Goal: Transaction & Acquisition: Purchase product/service

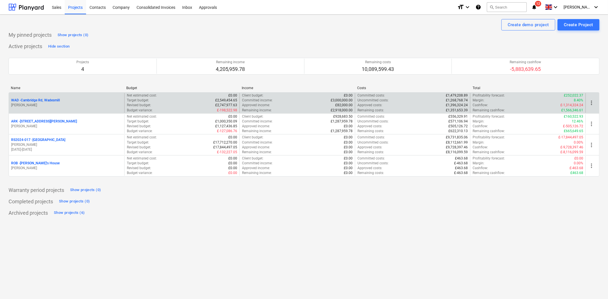
click at [48, 101] on p "WAD - Cambridge Rd, Wadesmill" at bounding box center [35, 100] width 49 height 5
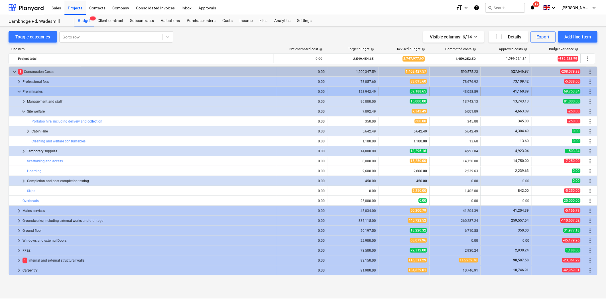
scroll to position [10, 0]
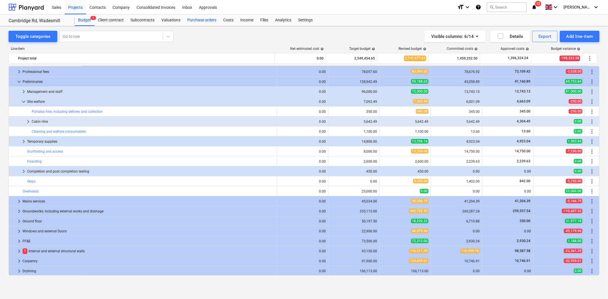
click at [205, 23] on div "Purchase orders" at bounding box center [202, 20] width 36 height 11
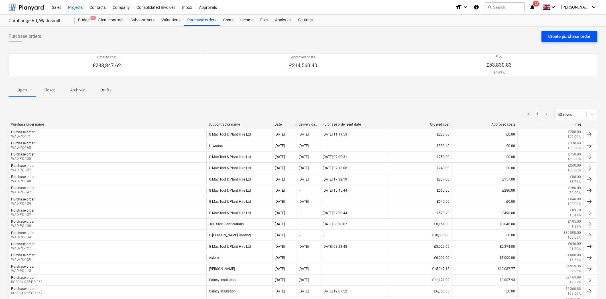
click at [578, 35] on div "Create purchase order" at bounding box center [569, 36] width 42 height 7
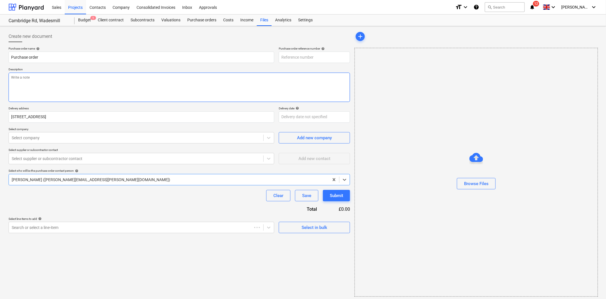
type textarea "x"
type input "WAD-PO-172"
click at [59, 85] on textarea at bounding box center [179, 87] width 341 height 29
type textarea "x"
type textarea "L"
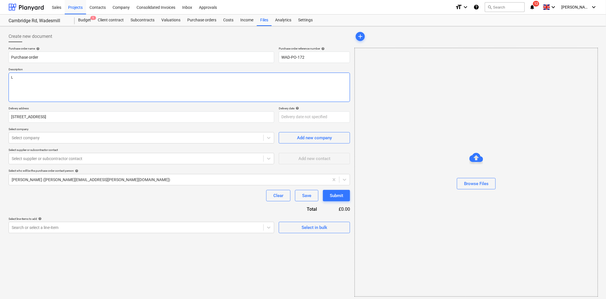
type textarea "x"
type textarea "Li"
type textarea "x"
type textarea "Lif"
type textarea "x"
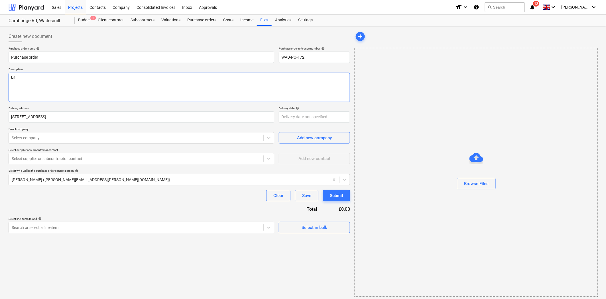
type textarea "Lift"
type textarea "x"
type textarea "Lift"
type textarea "x"
type textarea "Lift"
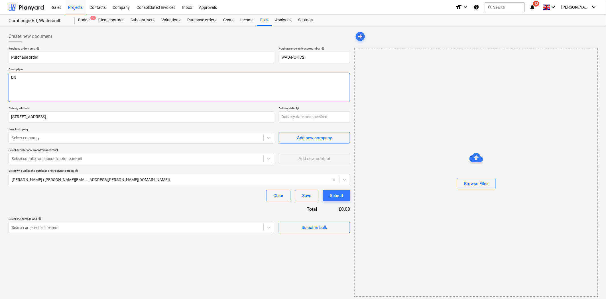
type textarea "x"
type textarea "Liftin"
type textarea "x"
type textarea "Lifting"
type textarea "x"
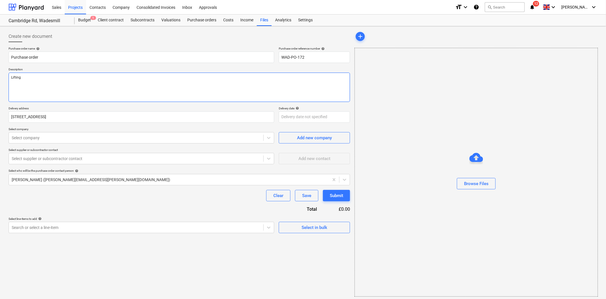
type textarea "Lifting"
type textarea "x"
type textarea "Lifting s"
type textarea "x"
type textarea "Lifting st"
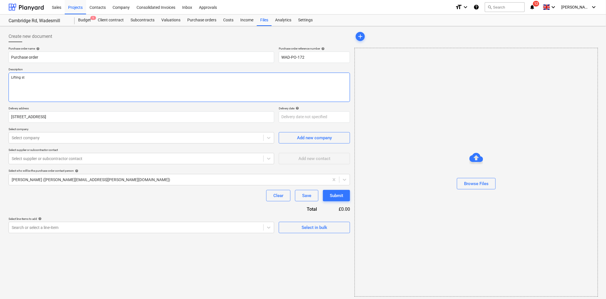
type textarea "x"
type textarea "Lifting sta"
type textarea "x"
type textarea "Lifting stag"
type textarea "x"
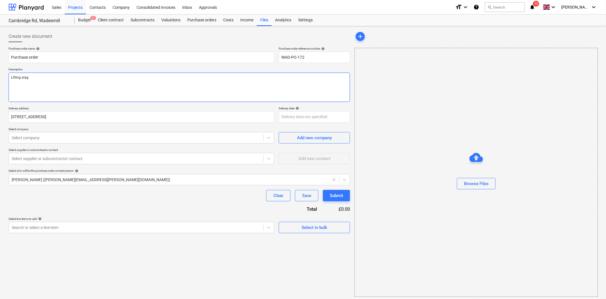
type textarea "Lifting sta"
type textarea "x"
type textarea "Lifting stap"
type textarea "x"
type textarea "Lifting staps"
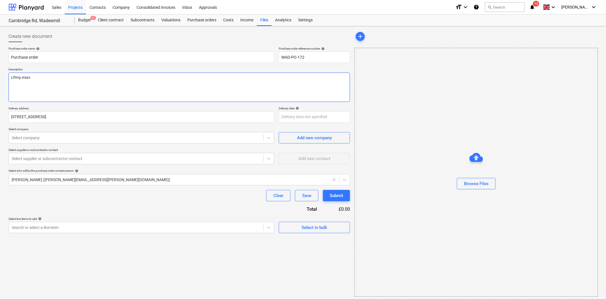
type textarea "x"
type textarea "Lifting staps"
type textarea "x"
type textarea "Lifting staps"
type textarea "x"
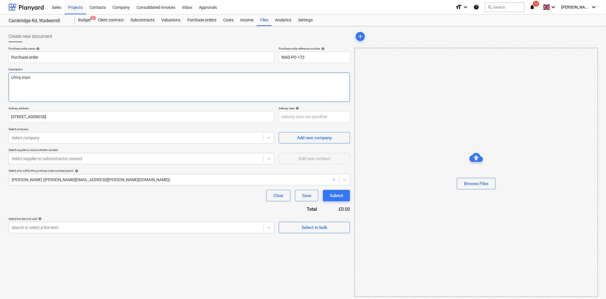
type textarea "Lifting stap"
type textarea "x"
type textarea "Lifting sta"
type textarea "x"
type textarea "Lifting st"
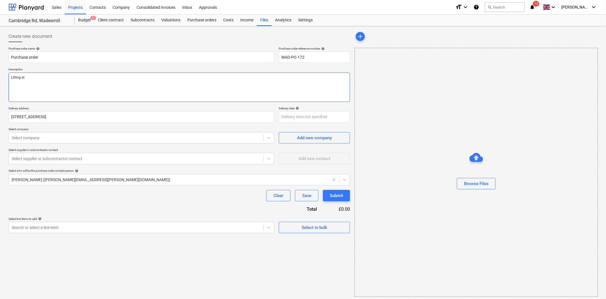
type textarea "x"
type textarea "Lifting sr"
type textarea "x"
type textarea "Lifting sra"
type textarea "x"
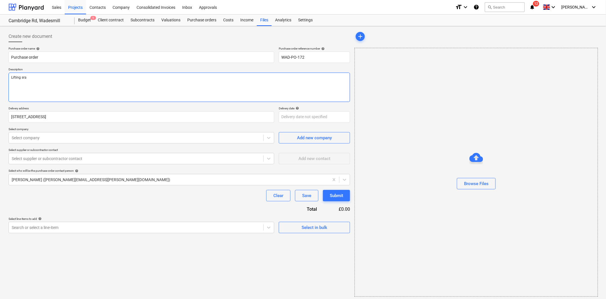
type textarea "Lifting srap"
type textarea "x"
type textarea "Lifting sraps"
type textarea "x"
type textarea "Lifting sraps"
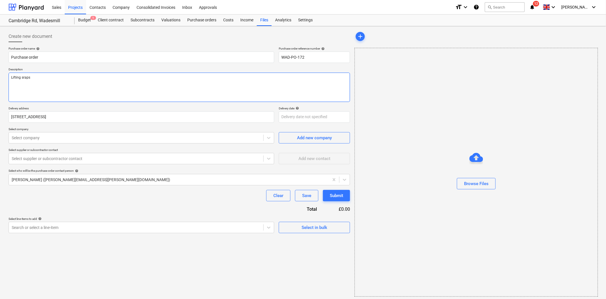
type textarea "x"
type textarea "Lifting sraps"
type textarea "x"
type textarea "Lifting srap"
type textarea "x"
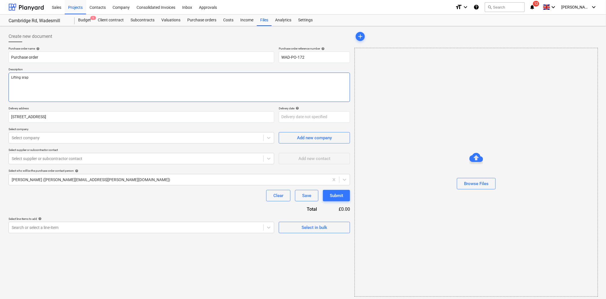
type textarea "Lifting sra"
type textarea "x"
type textarea "Lifting sr"
type textarea "x"
type textarea "Lifting s"
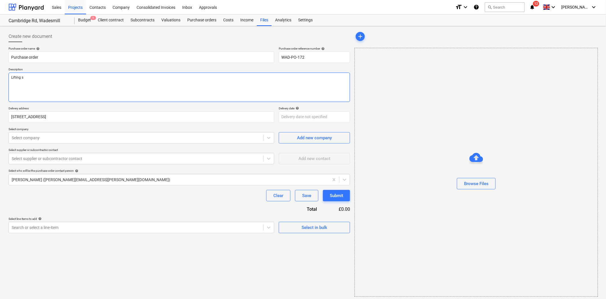
type textarea "x"
type textarea "Lifting st"
type textarea "x"
type textarea "Lifting str"
type textarea "x"
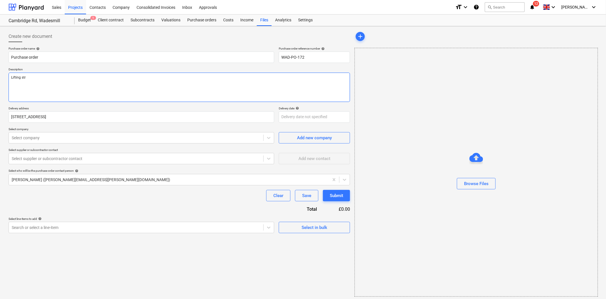
type textarea "Lifting stra"
type textarea "x"
type textarea "Lifting strap"
type textarea "x"
type textarea "Lifting straps"
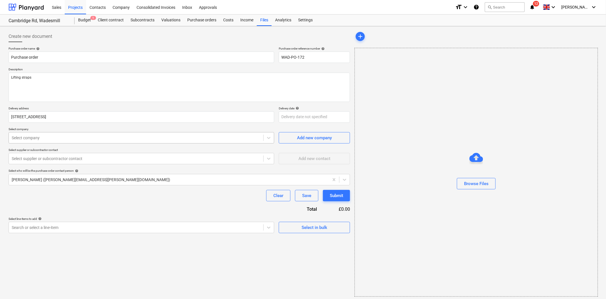
type textarea "x"
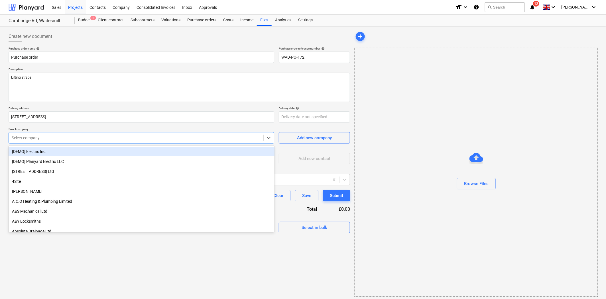
click at [92, 142] on div "Select company" at bounding box center [141, 137] width 265 height 11
type input "trav"
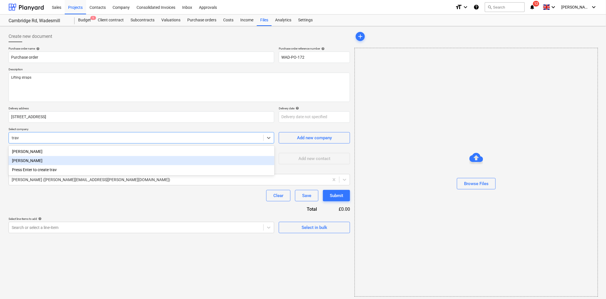
click at [54, 162] on div "[PERSON_NAME]" at bounding box center [142, 160] width 266 height 9
type textarea "x"
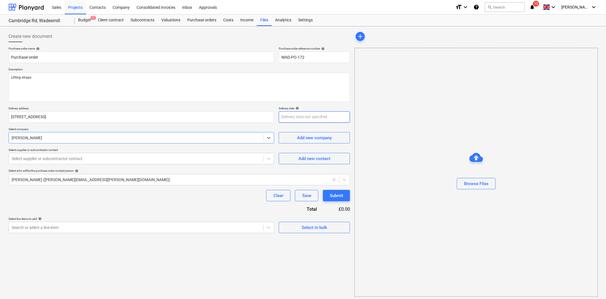
click at [325, 116] on body "Sales Projects Contacts Company Consolidated Invoices Inbox Approvals format_si…" at bounding box center [303, 149] width 606 height 299
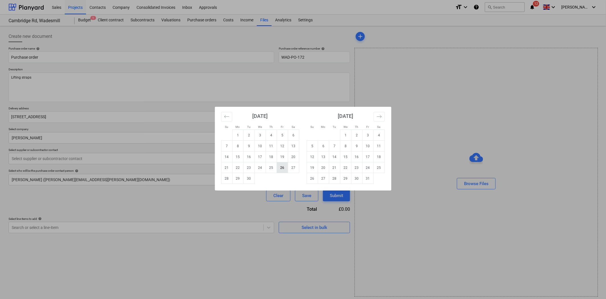
click at [283, 167] on td "26" at bounding box center [282, 167] width 11 height 11
type textarea "x"
type input "[DATE]"
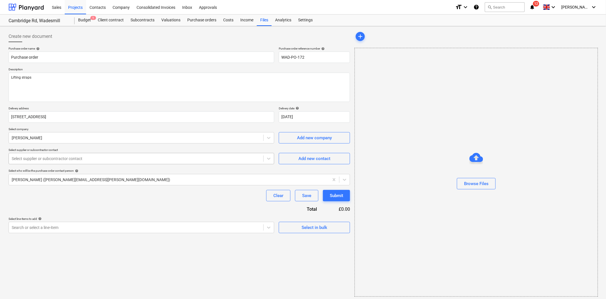
click at [95, 157] on div at bounding box center [136, 159] width 249 height 6
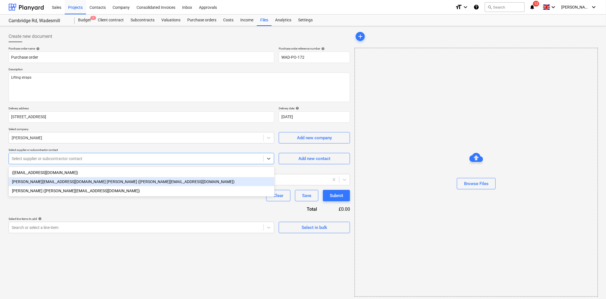
click at [99, 181] on div "[PERSON_NAME][EMAIL_ADDRESS][DOMAIN_NAME] [PERSON_NAME] ([PERSON_NAME][EMAIL_AD…" at bounding box center [142, 181] width 266 height 9
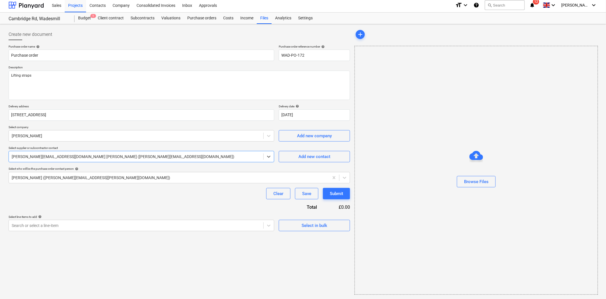
scroll to position [2, 0]
type textarea "x"
click at [152, 227] on div at bounding box center [136, 225] width 249 height 6
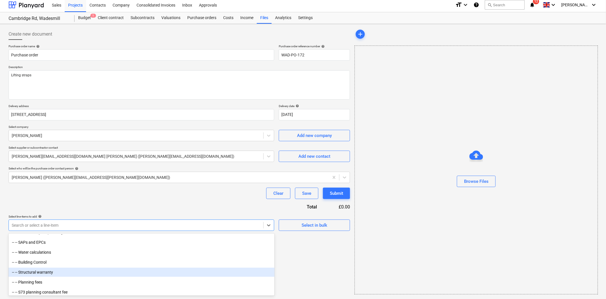
scroll to position [158, 0]
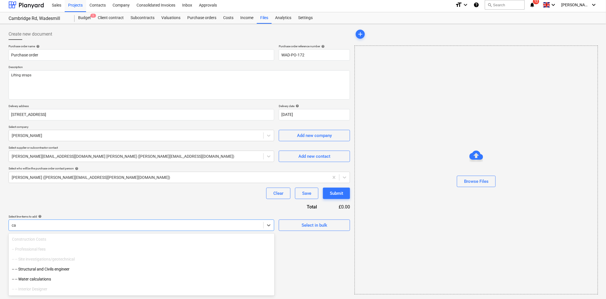
type input "c"
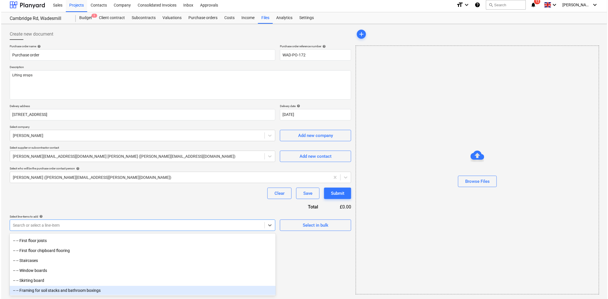
scroll to position [1044, 0]
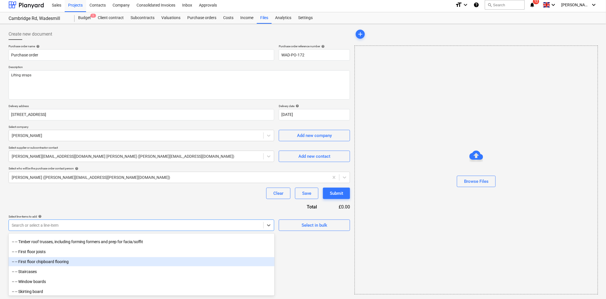
click at [145, 260] on div "-- -- First floor chipboard flooring" at bounding box center [142, 261] width 266 height 9
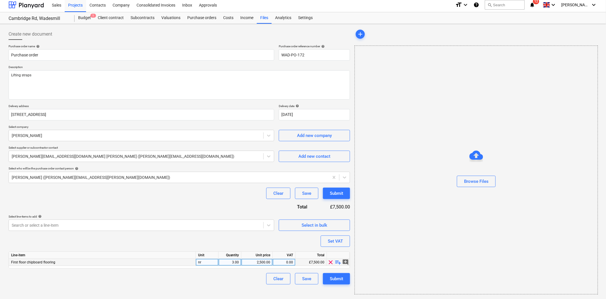
click at [337, 264] on span "playlist_add" at bounding box center [338, 262] width 7 height 7
type textarea "x"
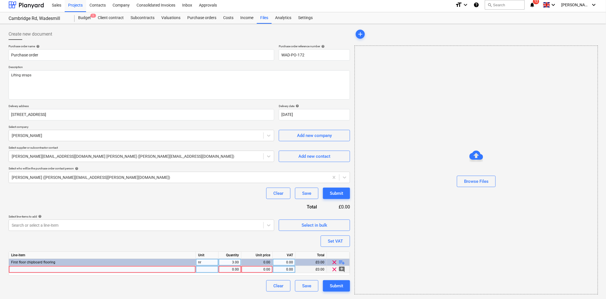
click at [69, 268] on div at bounding box center [102, 269] width 187 height 7
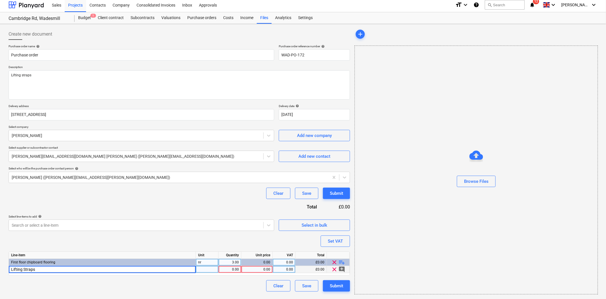
type input "Lifting Straps"
type textarea "x"
click at [229, 272] on div "1.00" at bounding box center [230, 269] width 18 height 7
type input "2"
type textarea "x"
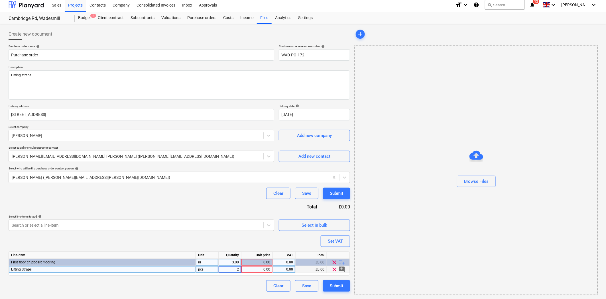
click at [250, 268] on div "0.00" at bounding box center [257, 269] width 26 height 7
type input "15.46"
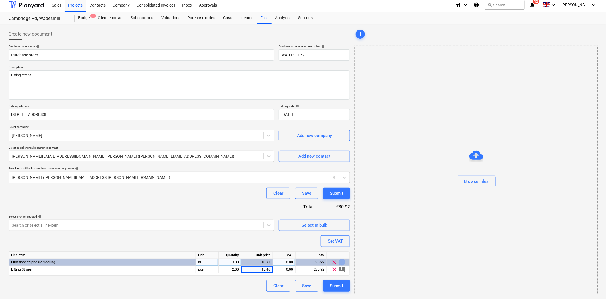
click at [343, 261] on span "playlist_add" at bounding box center [341, 262] width 7 height 7
type textarea "x"
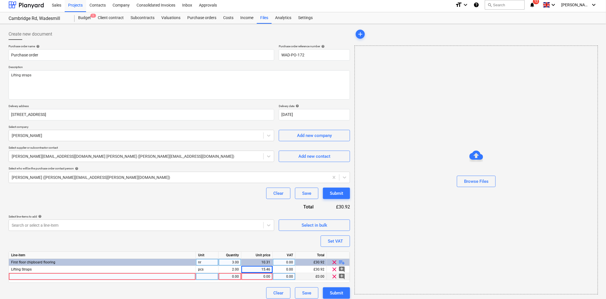
click at [107, 277] on div at bounding box center [102, 276] width 187 height 7
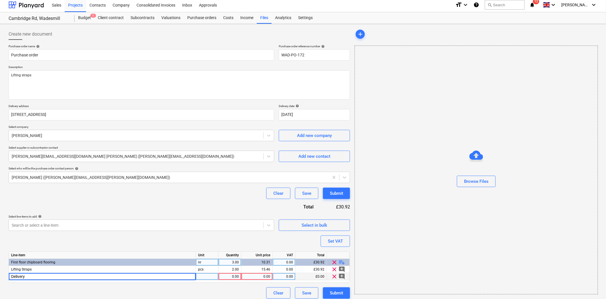
type input "Delivery"
type textarea "x"
click at [232, 275] on div "1.00" at bounding box center [230, 276] width 18 height 7
click at [254, 275] on div "0.00" at bounding box center [257, 276] width 26 height 7
type input "21.50"
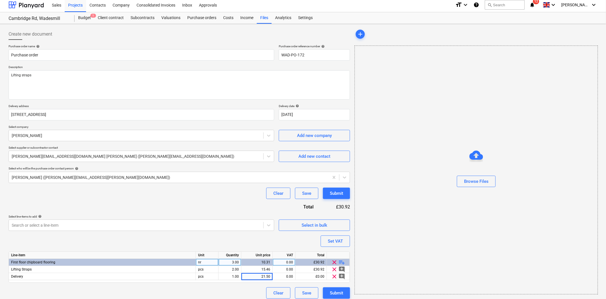
click at [238, 240] on div "Purchase order name help Purchase order Purchase order reference number help WA…" at bounding box center [179, 171] width 341 height 254
click at [339, 291] on div "Submit" at bounding box center [336, 292] width 13 height 7
type textarea "x"
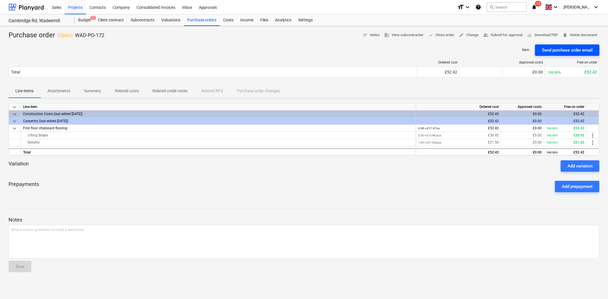
click at [551, 47] on div "Send purchase order email" at bounding box center [567, 49] width 51 height 7
